Goal: Check status: Check status

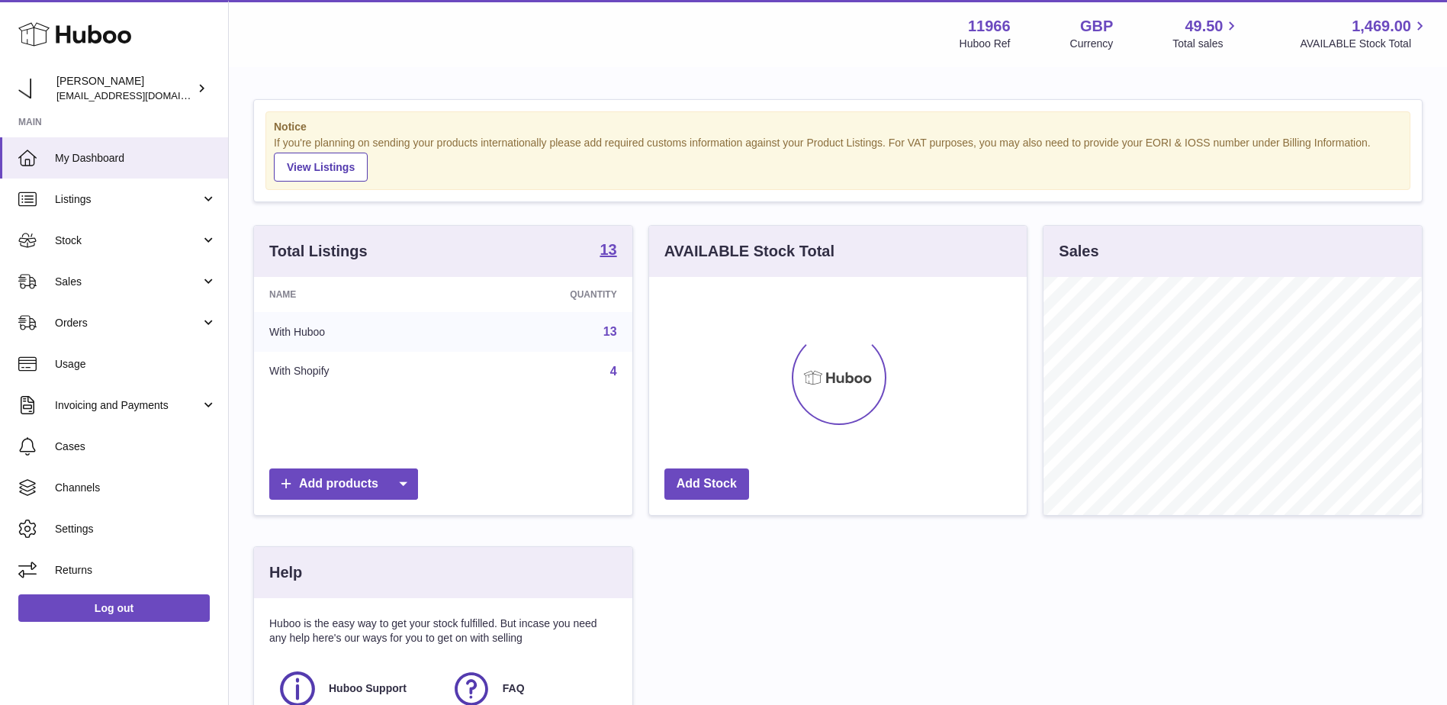
scroll to position [238, 381]
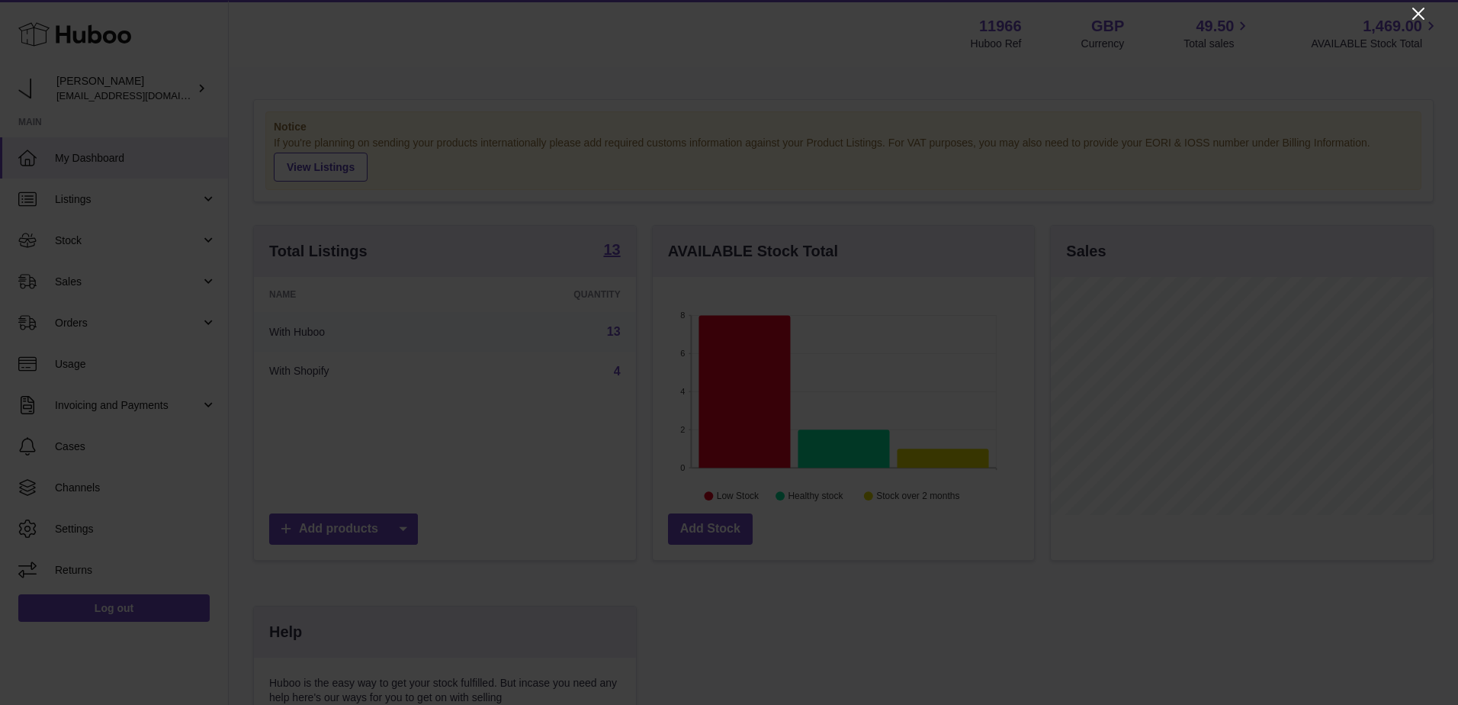
click at [1420, 16] on icon "Close" at bounding box center [1418, 14] width 12 height 12
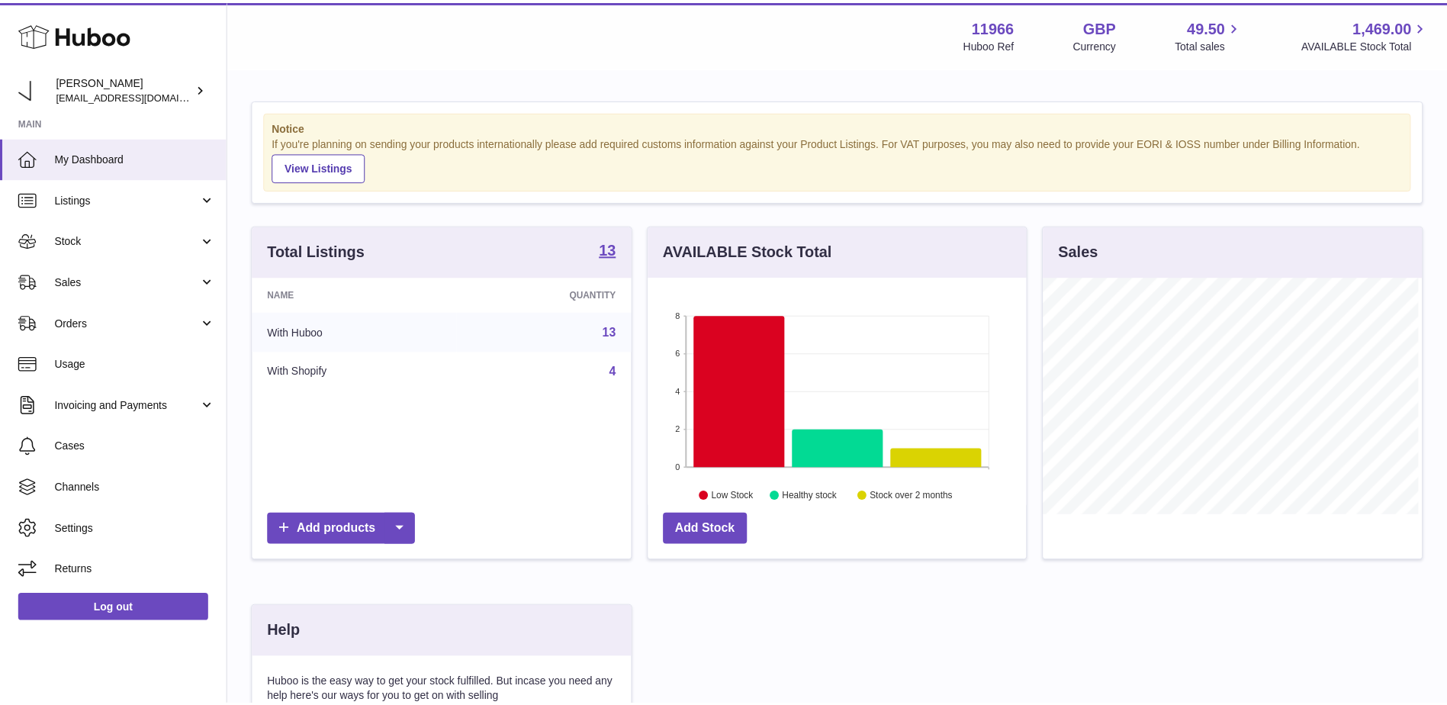
scroll to position [762435, 762295]
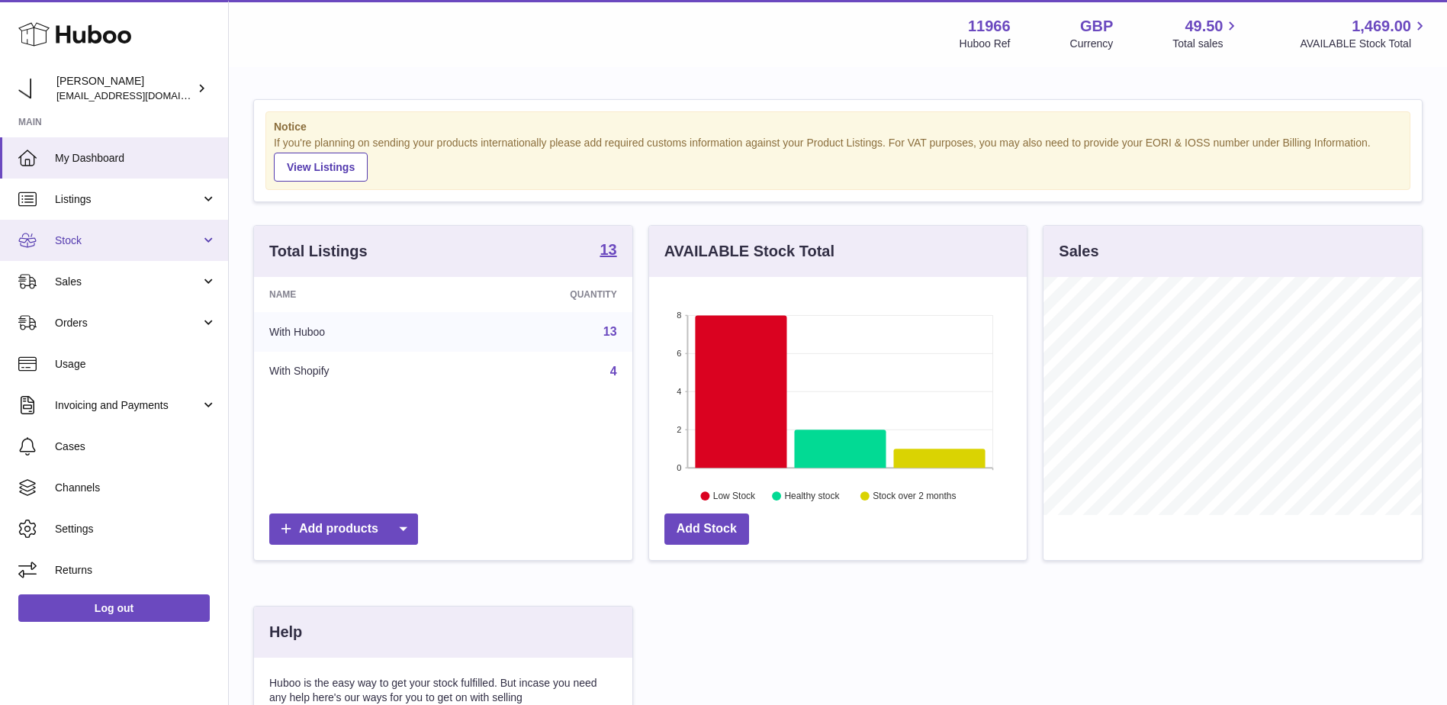
click at [110, 246] on span "Stock" at bounding box center [128, 240] width 146 height 14
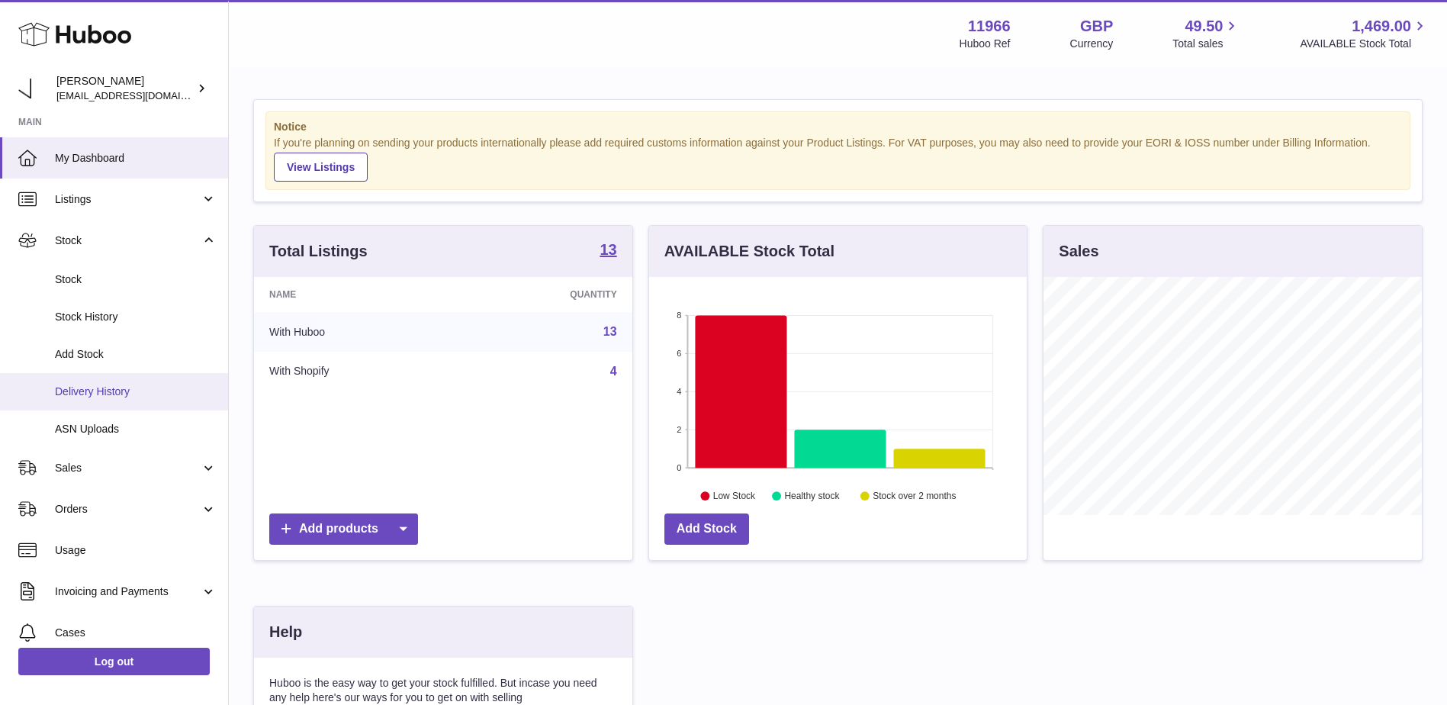
click at [130, 394] on span "Delivery History" at bounding box center [136, 391] width 162 height 14
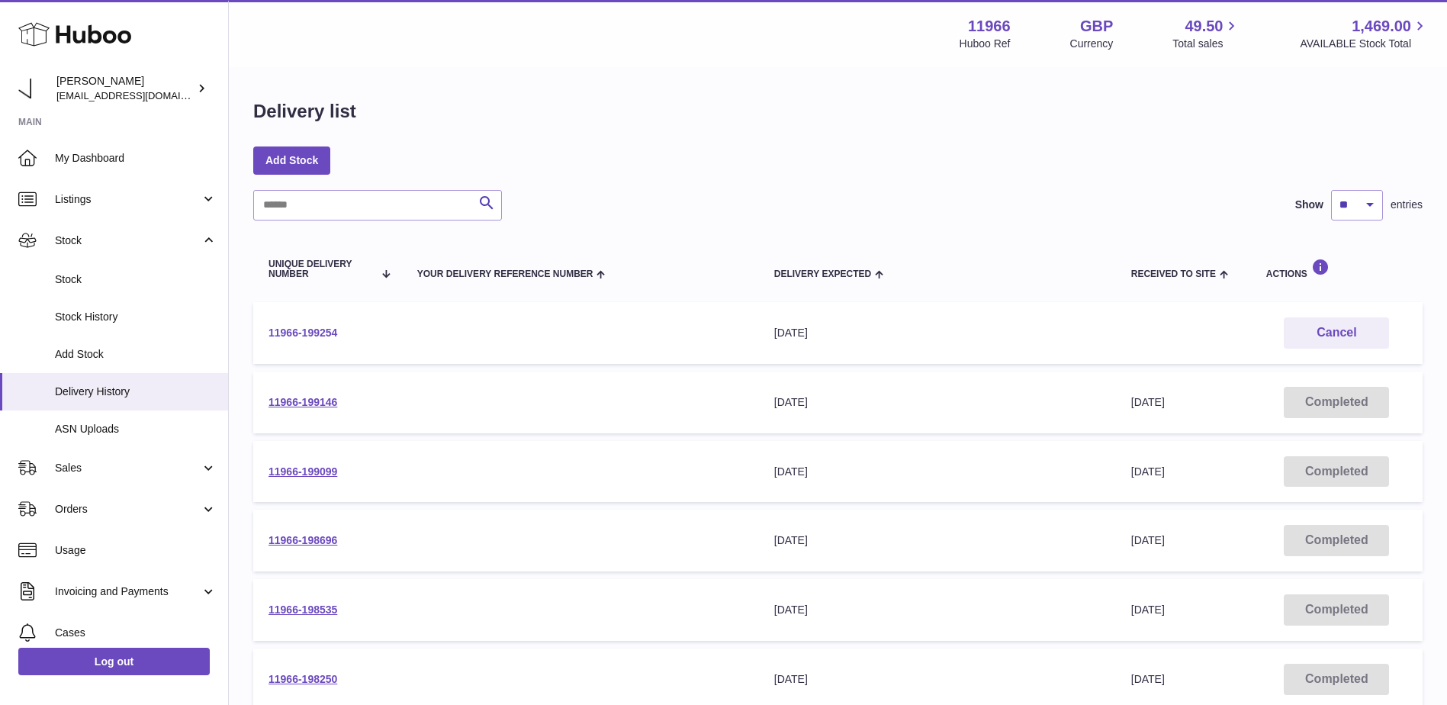
click at [320, 332] on link "11966-199254" at bounding box center [302, 332] width 69 height 12
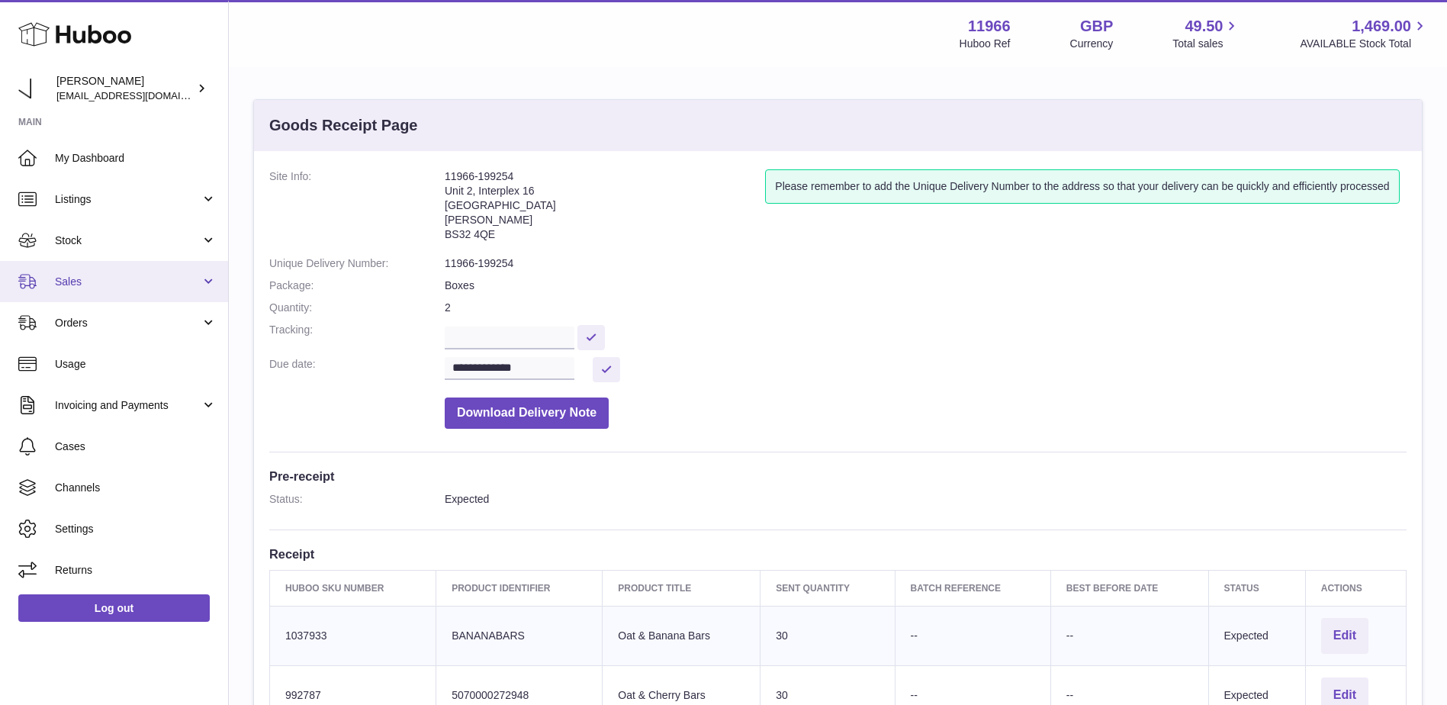
click at [85, 275] on span "Sales" at bounding box center [128, 282] width 146 height 14
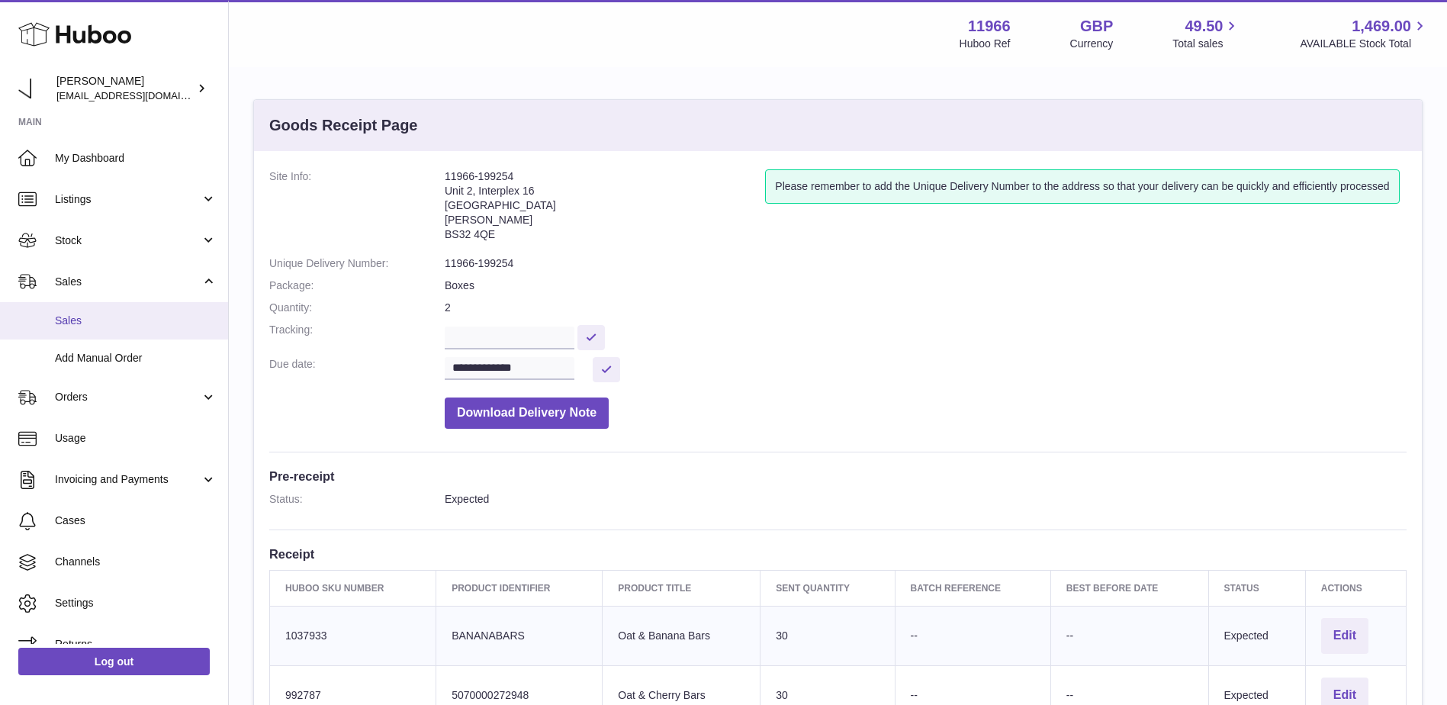
click at [97, 322] on span "Sales" at bounding box center [136, 320] width 162 height 14
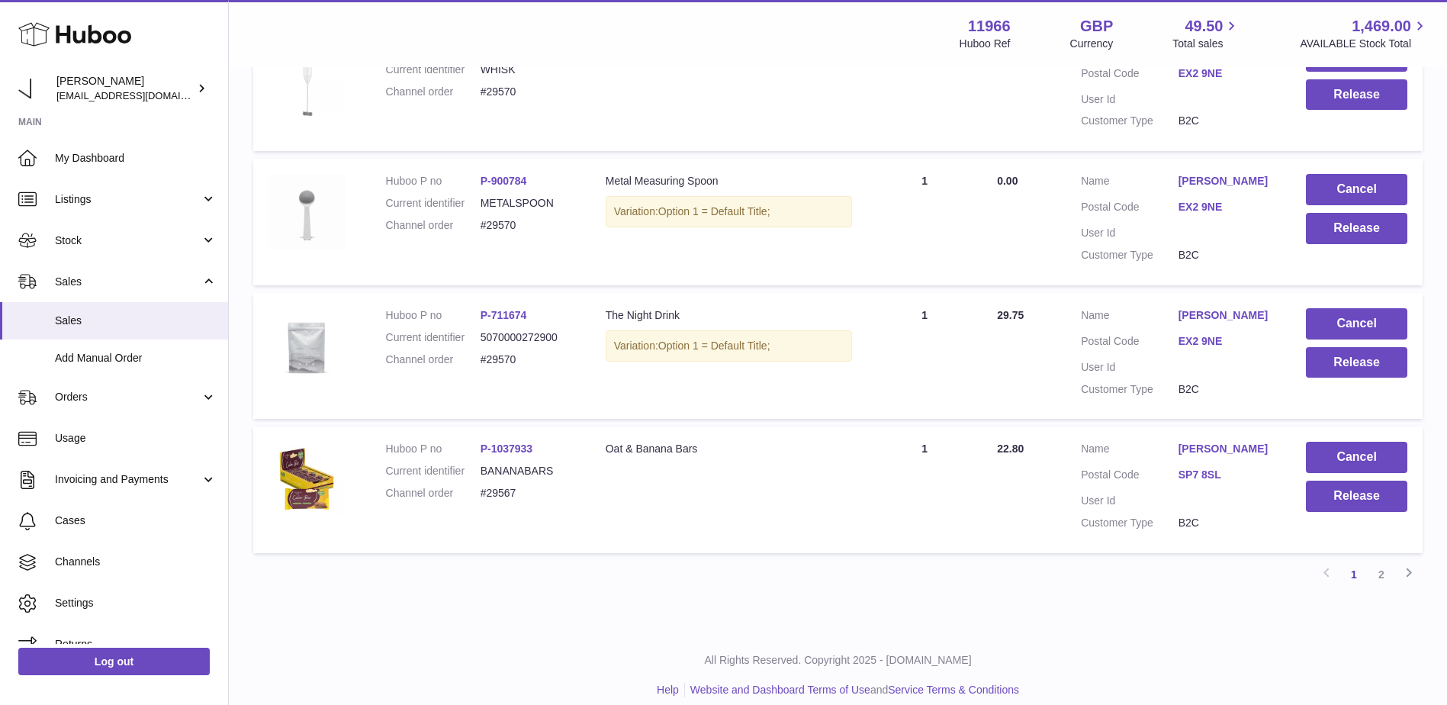
scroll to position [1177, 0]
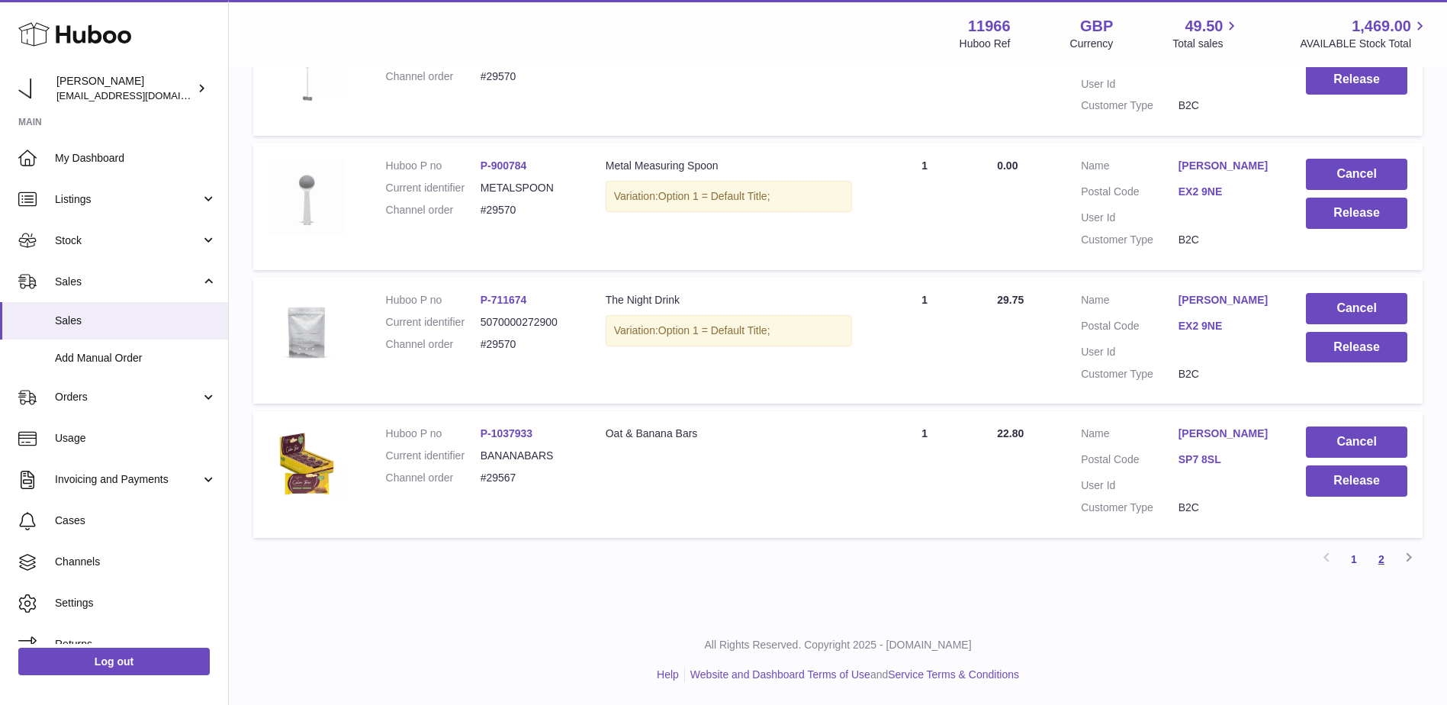
click at [1374, 552] on link "2" at bounding box center [1380, 558] width 27 height 27
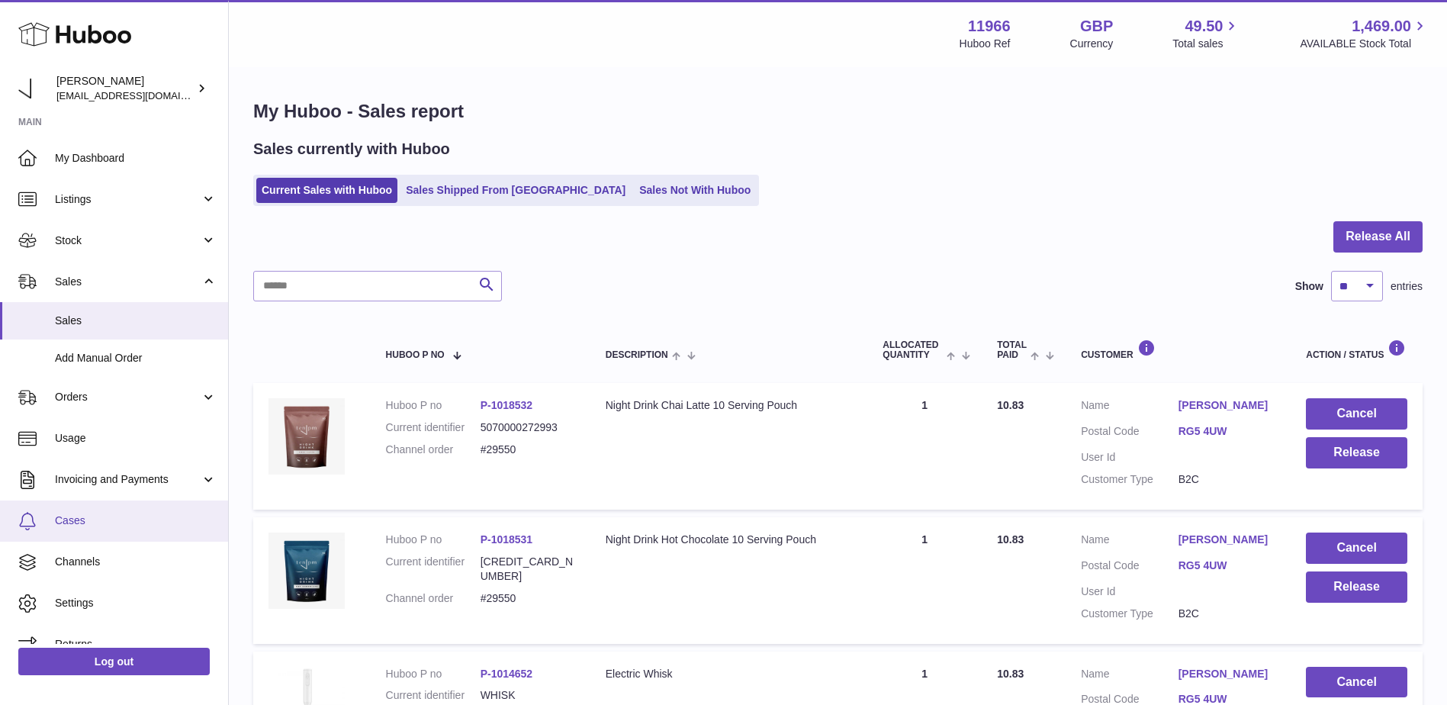
click at [95, 515] on span "Cases" at bounding box center [136, 520] width 162 height 14
